Goal: Check status: Check status

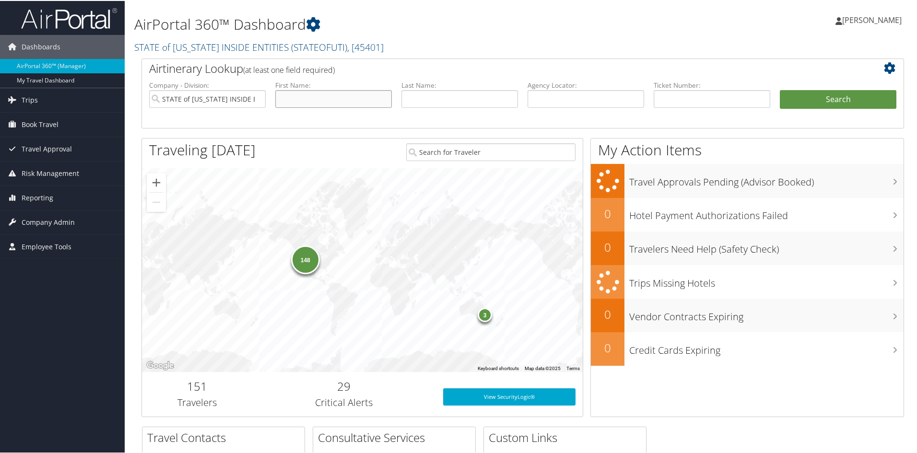
click at [303, 99] on input "text" at bounding box center [333, 98] width 117 height 18
type input "[PERSON_NAME]"
click at [438, 98] on input "text" at bounding box center [459, 98] width 117 height 18
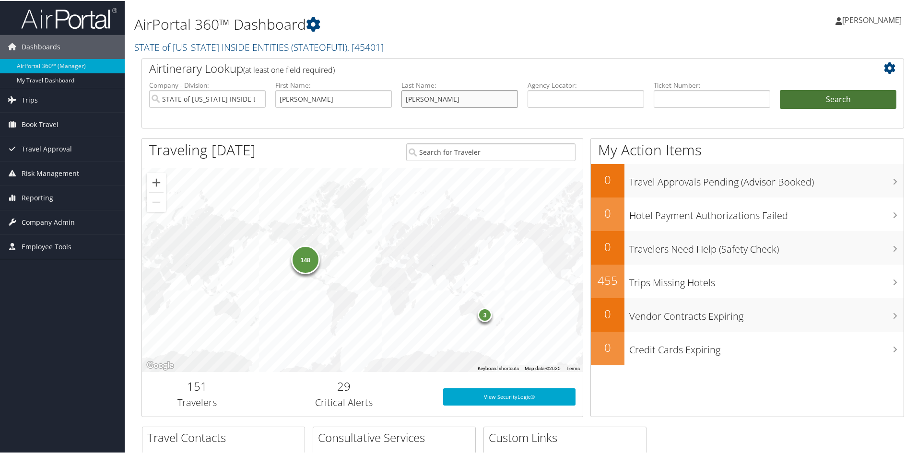
type input "[PERSON_NAME]"
click at [811, 105] on button "Search" at bounding box center [838, 98] width 117 height 19
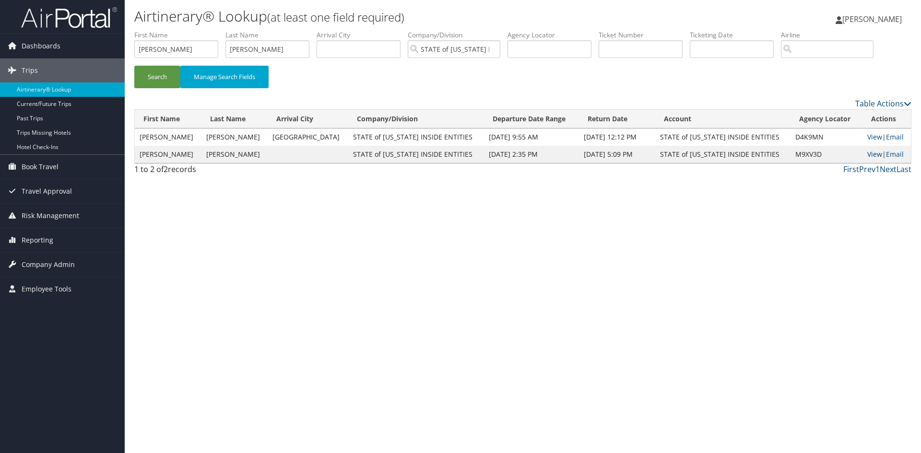
click at [870, 155] on link "View" at bounding box center [874, 154] width 15 height 9
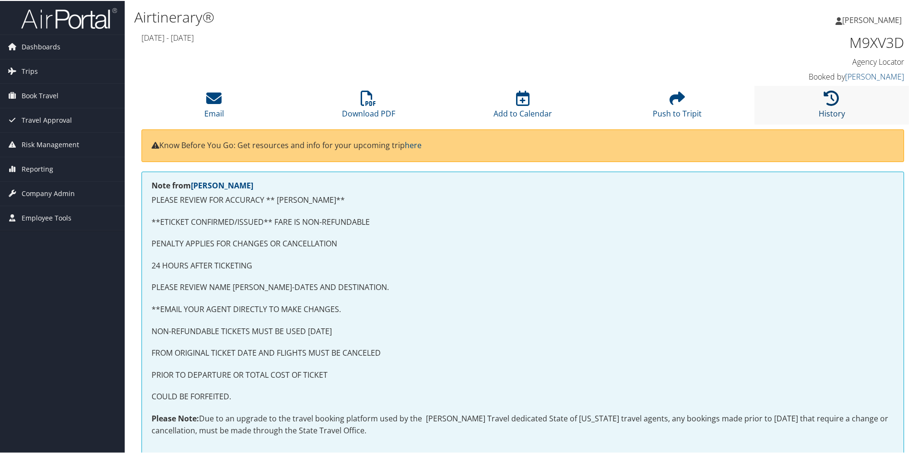
click at [829, 112] on link "History" at bounding box center [832, 106] width 26 height 23
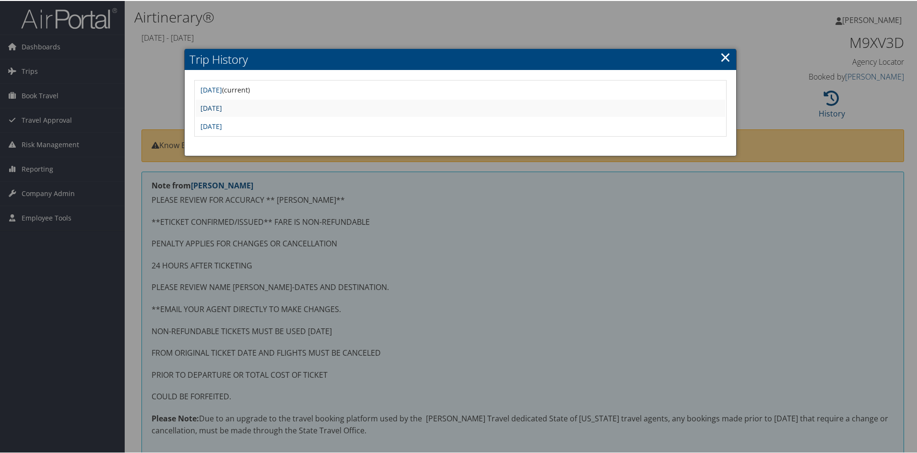
click at [222, 111] on link "Wed Nov 27 22:01:07 MST 2024" at bounding box center [211, 107] width 22 height 9
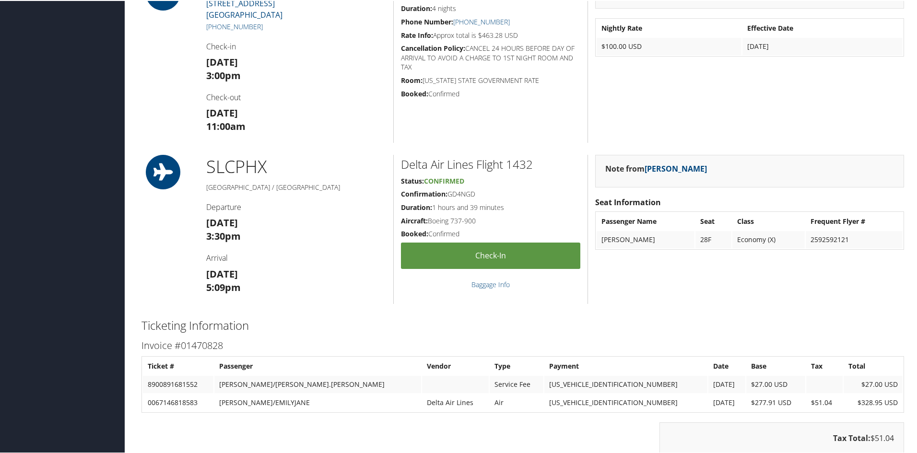
scroll to position [911, 0]
